Goal: Navigation & Orientation: Find specific page/section

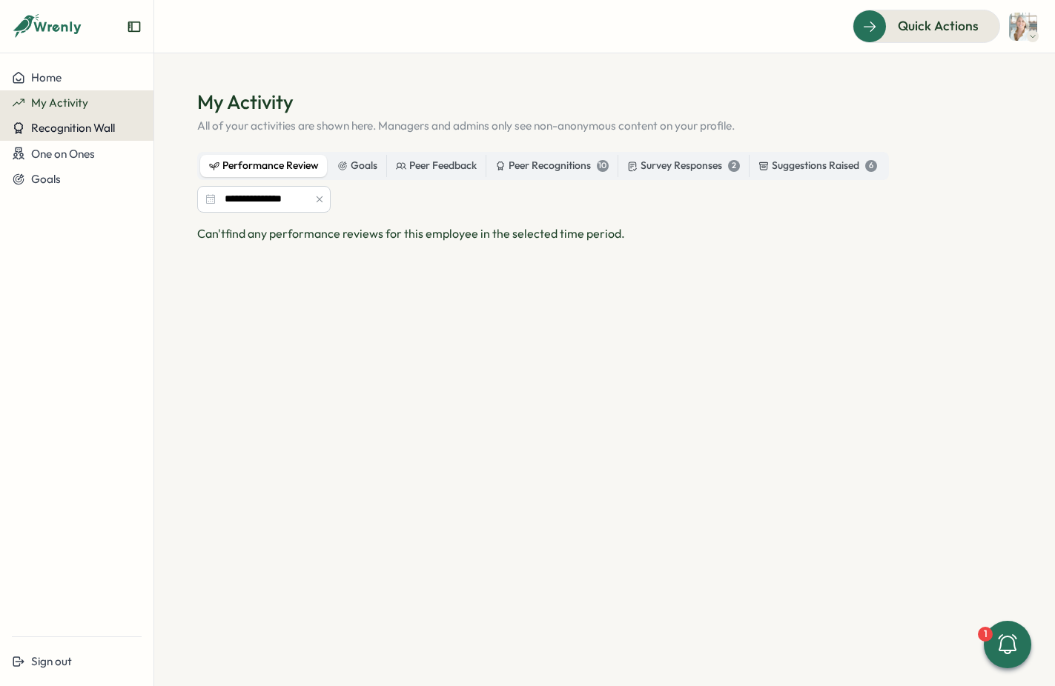
click at [36, 130] on span "Recognition Wall" at bounding box center [73, 128] width 84 height 14
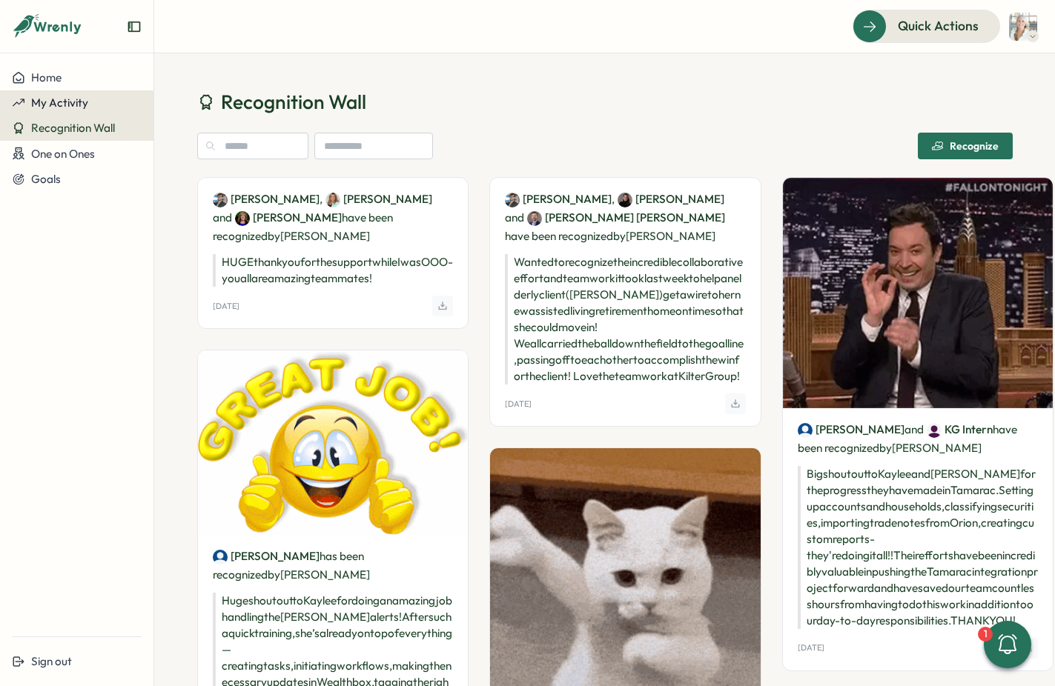
click at [49, 104] on span "My Activity" at bounding box center [59, 103] width 57 height 14
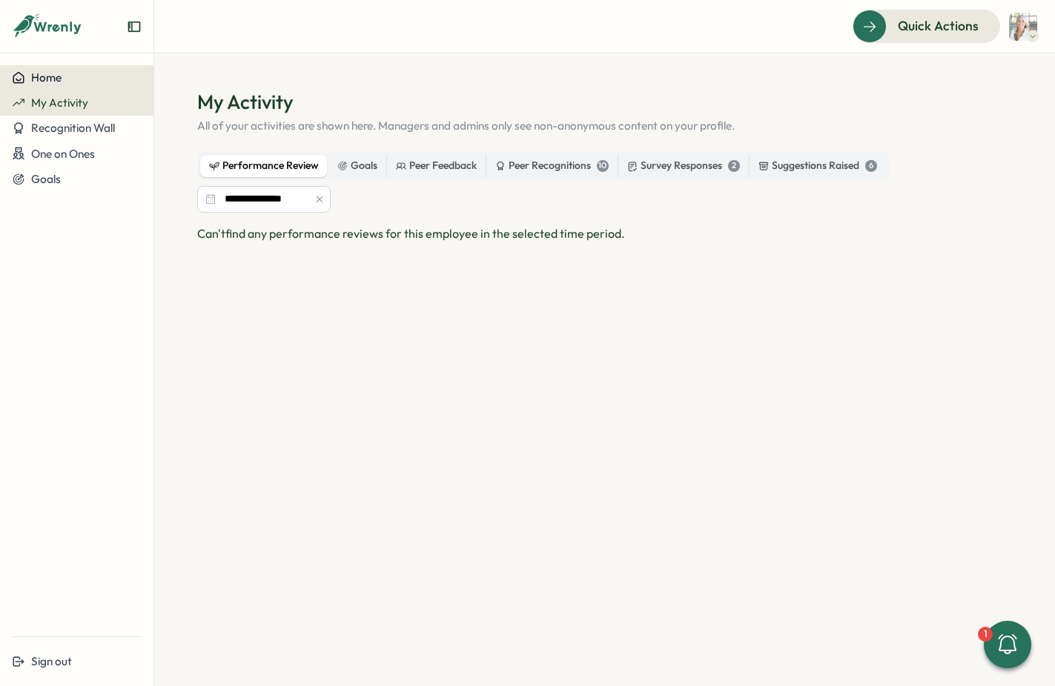
click at [44, 77] on span "Home" at bounding box center [46, 77] width 30 height 14
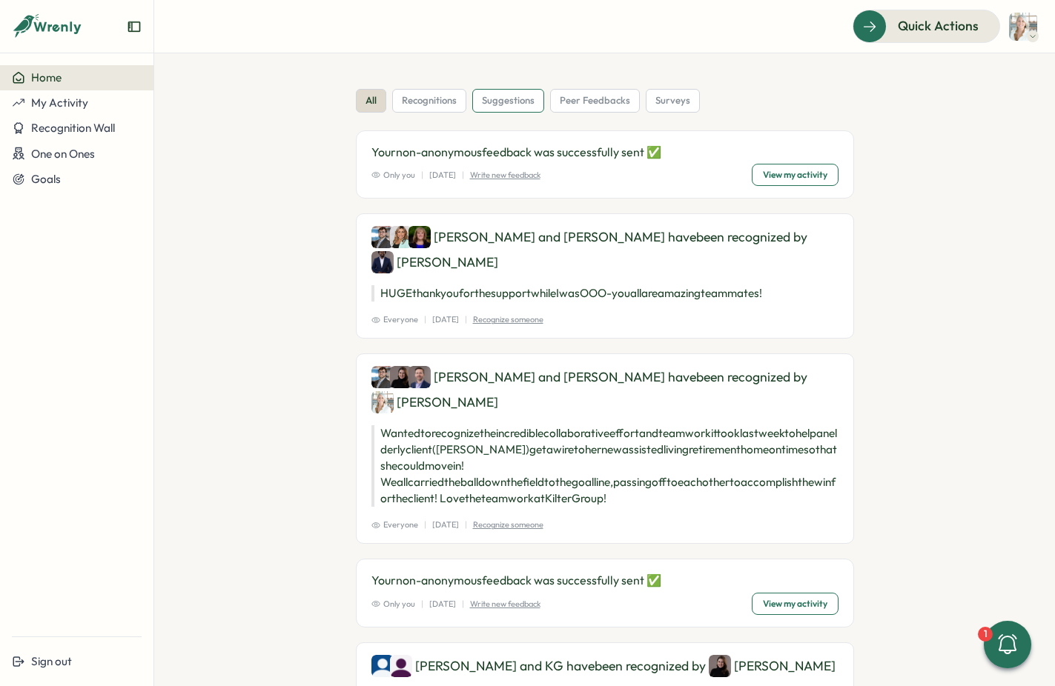
click at [494, 104] on span "suggestions" at bounding box center [508, 100] width 53 height 13
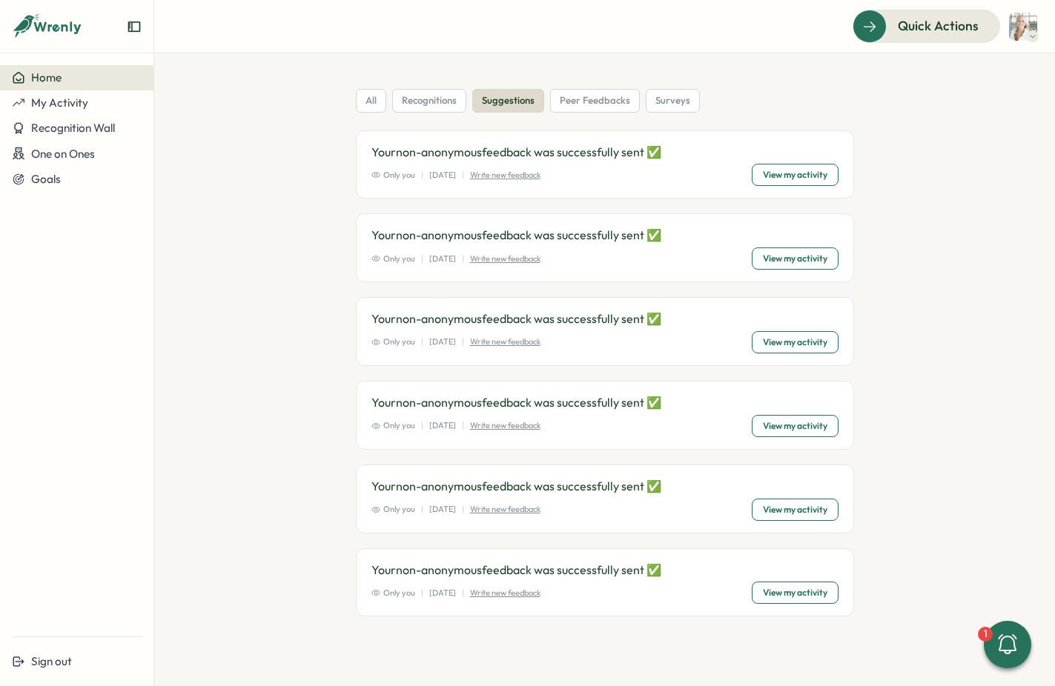
click at [763, 176] on span "View my activity" at bounding box center [795, 175] width 64 height 21
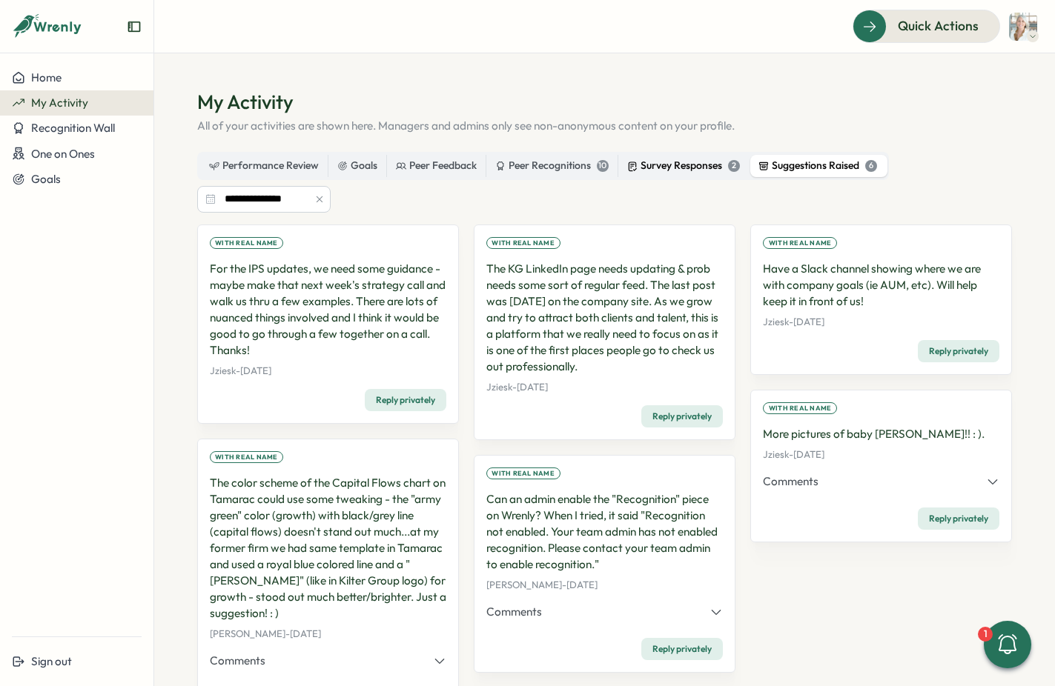
click at [661, 167] on div "Survey Responses 2" at bounding box center [683, 166] width 113 height 16
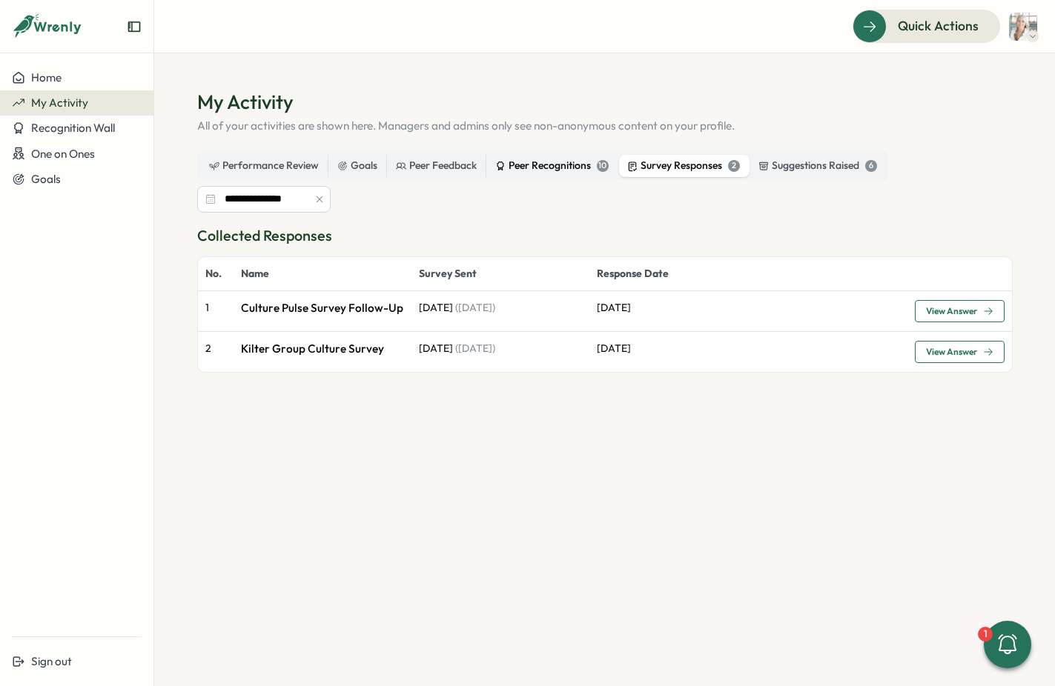
click at [549, 168] on div "Peer Recognitions 10" at bounding box center [551, 166] width 113 height 16
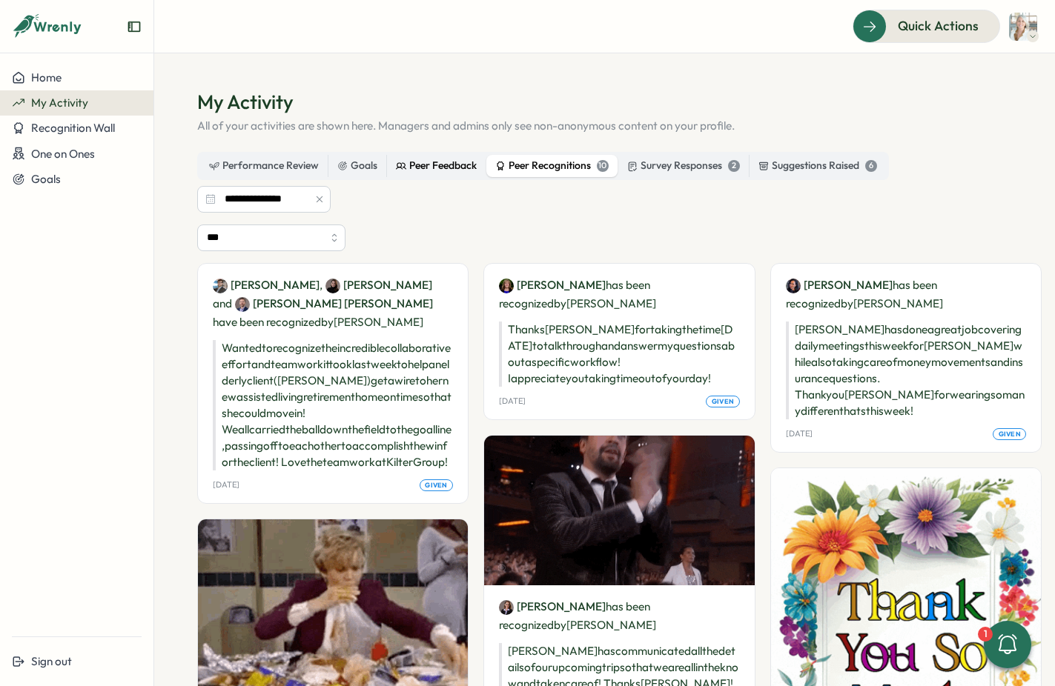
click at [412, 169] on div "Peer Feedback" at bounding box center [436, 166] width 81 height 16
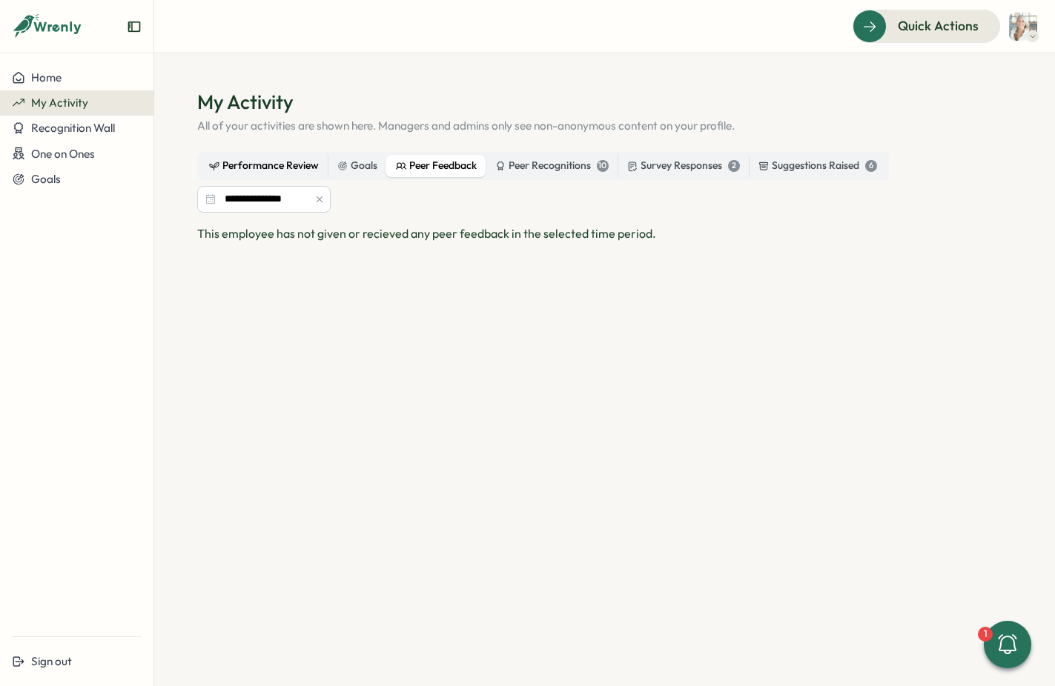
click at [266, 165] on div "Performance Review" at bounding box center [264, 166] width 110 height 16
click at [362, 166] on div "Goals" at bounding box center [357, 166] width 40 height 16
